Goal: Download file/media

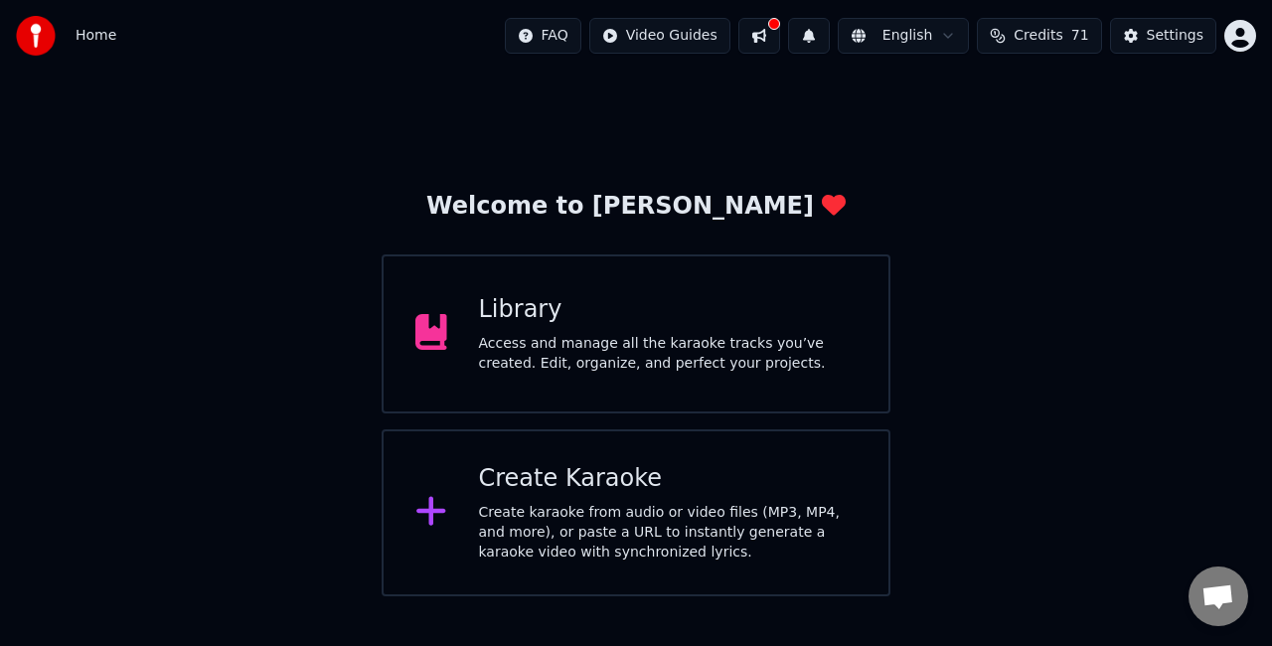
click at [714, 366] on div "Access and manage all the karaoke tracks you’ve created. Edit, organize, and pe…" at bounding box center [668, 354] width 379 height 40
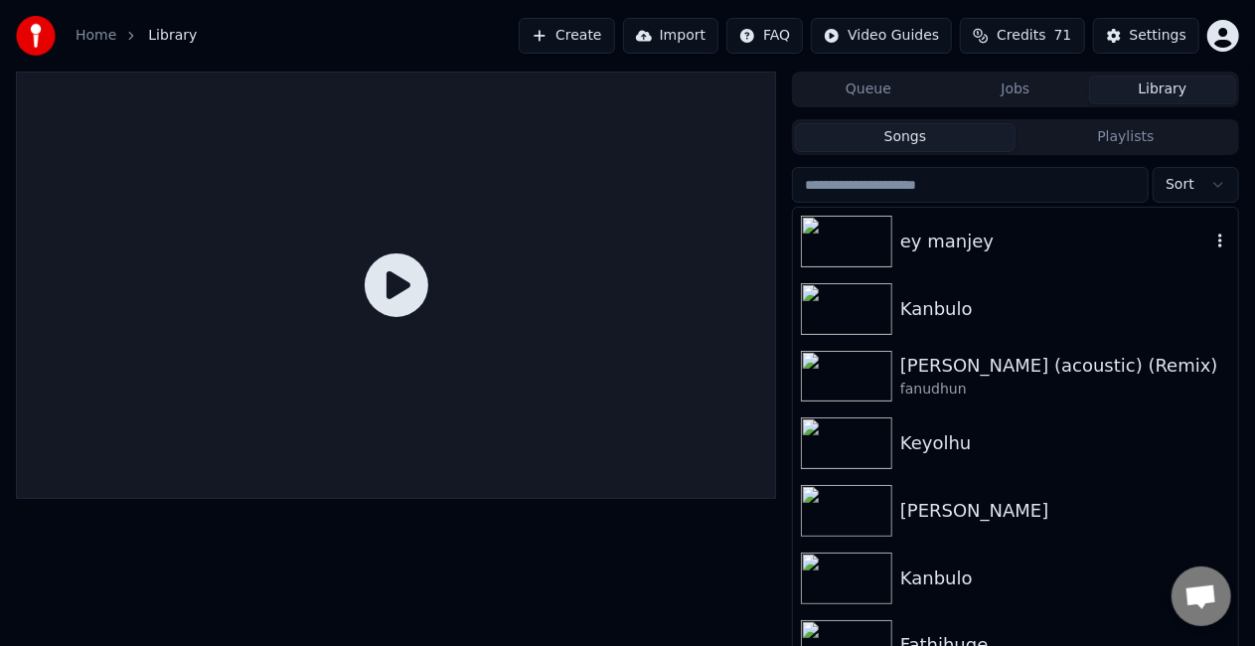
click at [1017, 262] on div "ey manjey" at bounding box center [1015, 242] width 445 height 68
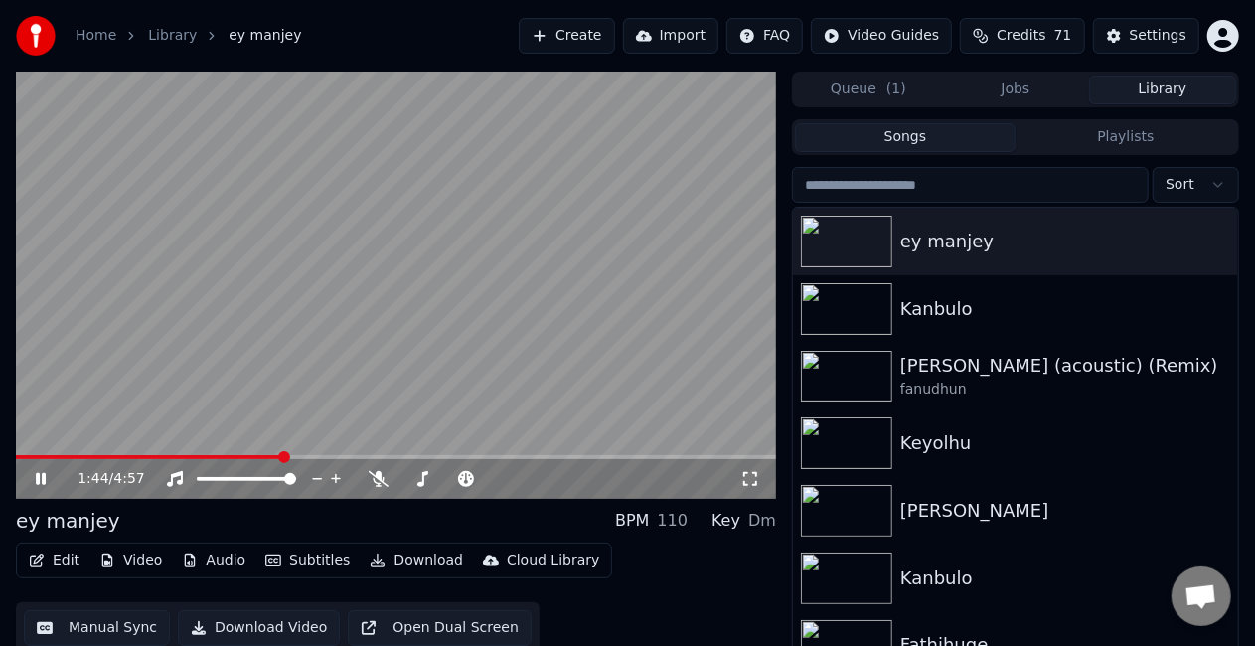
click at [312, 457] on span at bounding box center [396, 457] width 760 height 4
click at [337, 457] on span at bounding box center [396, 457] width 760 height 4
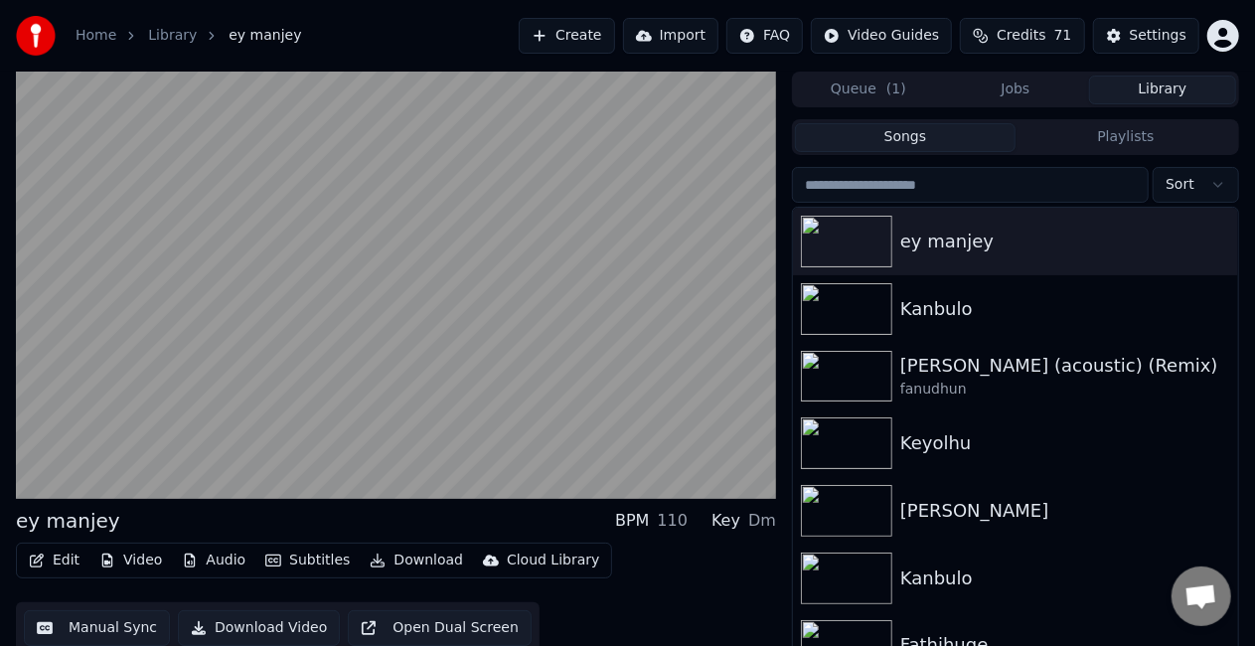
click at [447, 380] on video at bounding box center [396, 285] width 760 height 427
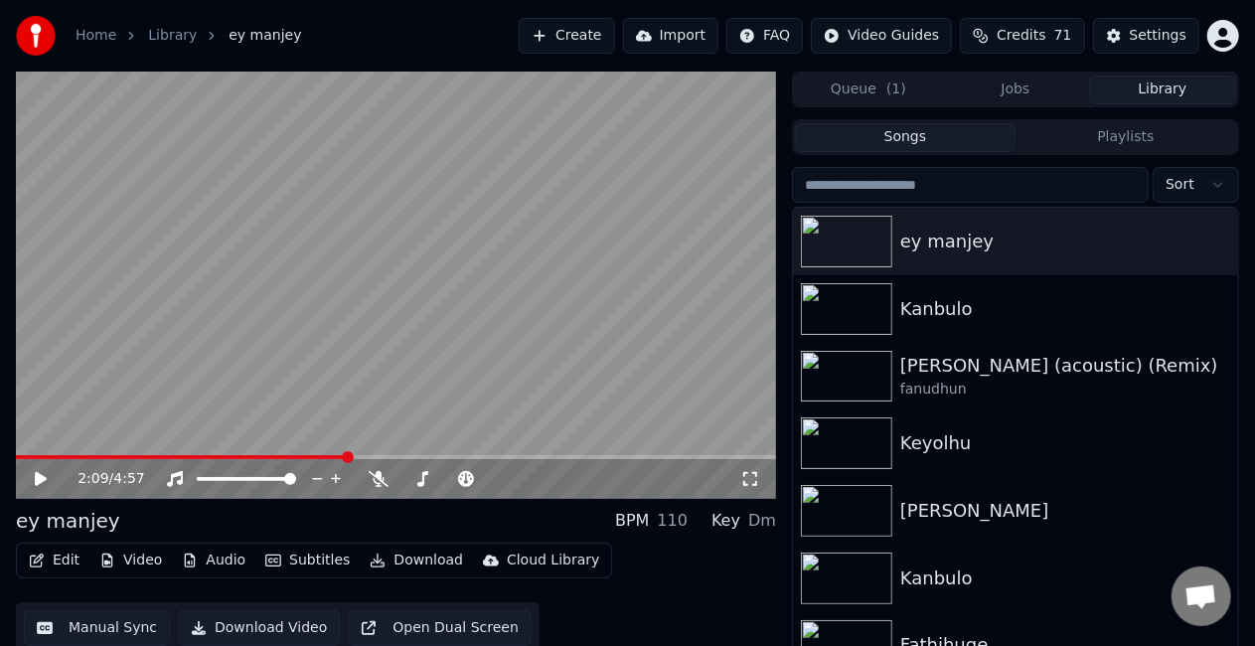
click at [447, 380] on video at bounding box center [396, 285] width 760 height 427
click at [471, 456] on span at bounding box center [396, 457] width 760 height 4
click at [612, 452] on video at bounding box center [396, 285] width 760 height 427
click at [612, 459] on span at bounding box center [396, 457] width 760 height 4
click at [608, 397] on video at bounding box center [396, 285] width 760 height 427
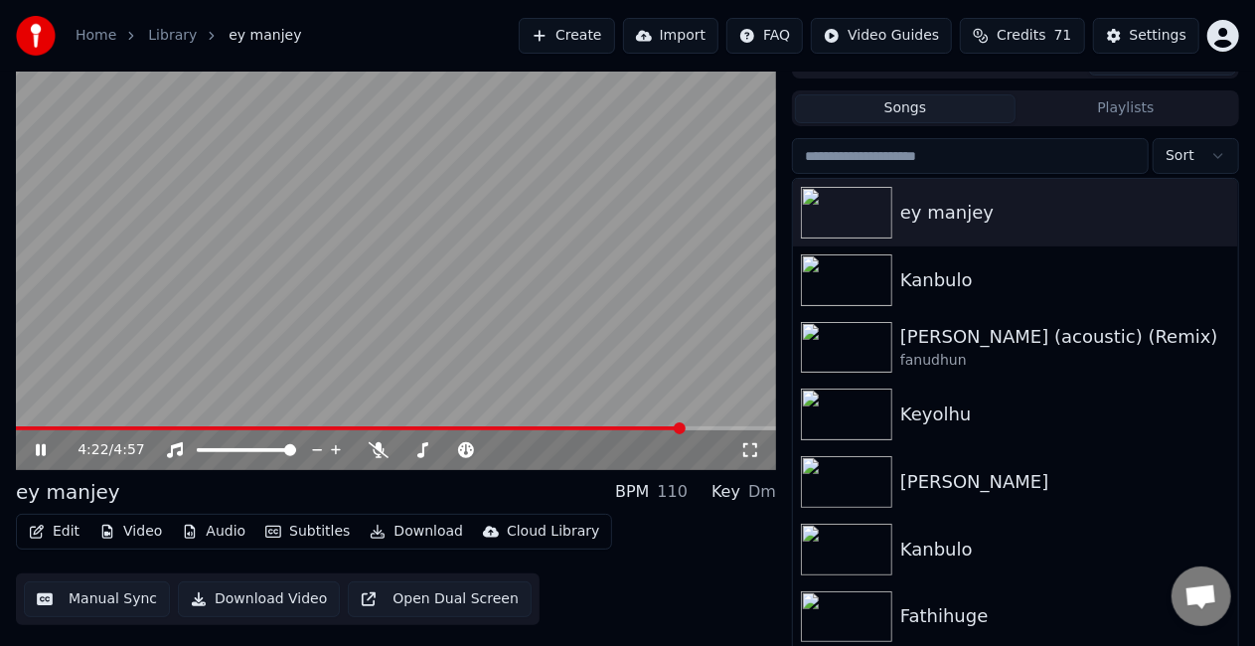
scroll to position [45, 0]
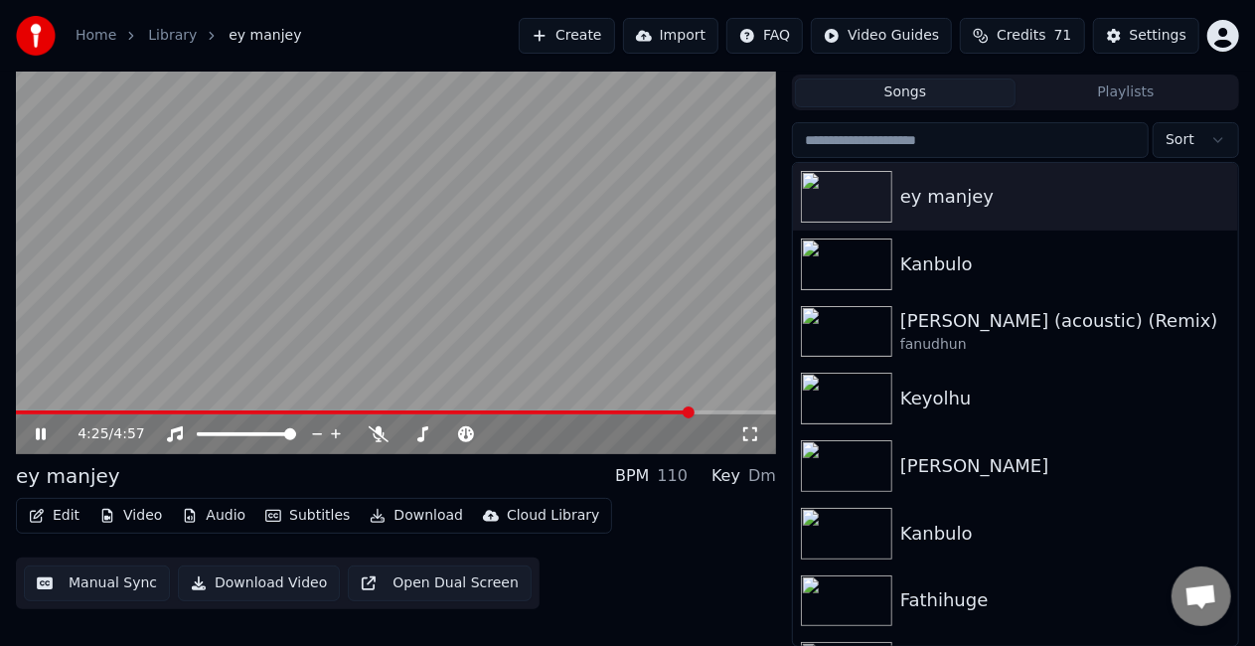
click at [34, 429] on icon at bounding box center [55, 434] width 46 height 16
click at [391, 518] on button "Download" at bounding box center [416, 516] width 109 height 28
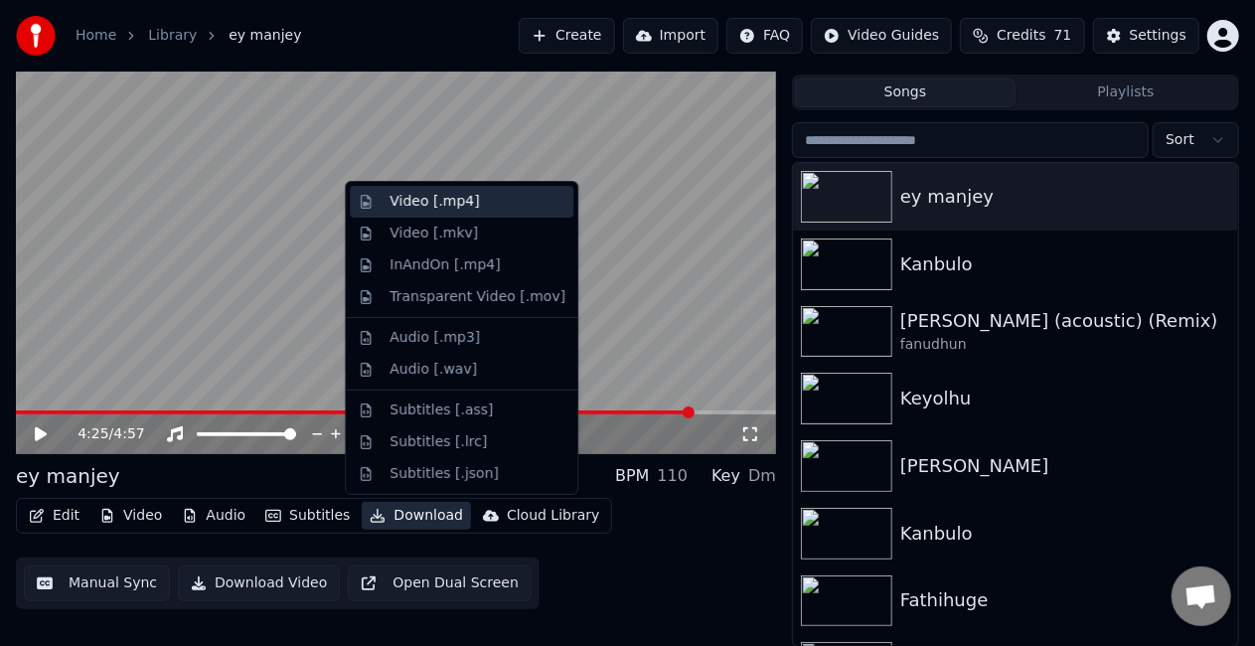
click at [427, 201] on div "Video [.mp4]" at bounding box center [433, 202] width 89 height 20
